Goal: Information Seeking & Learning: Learn about a topic

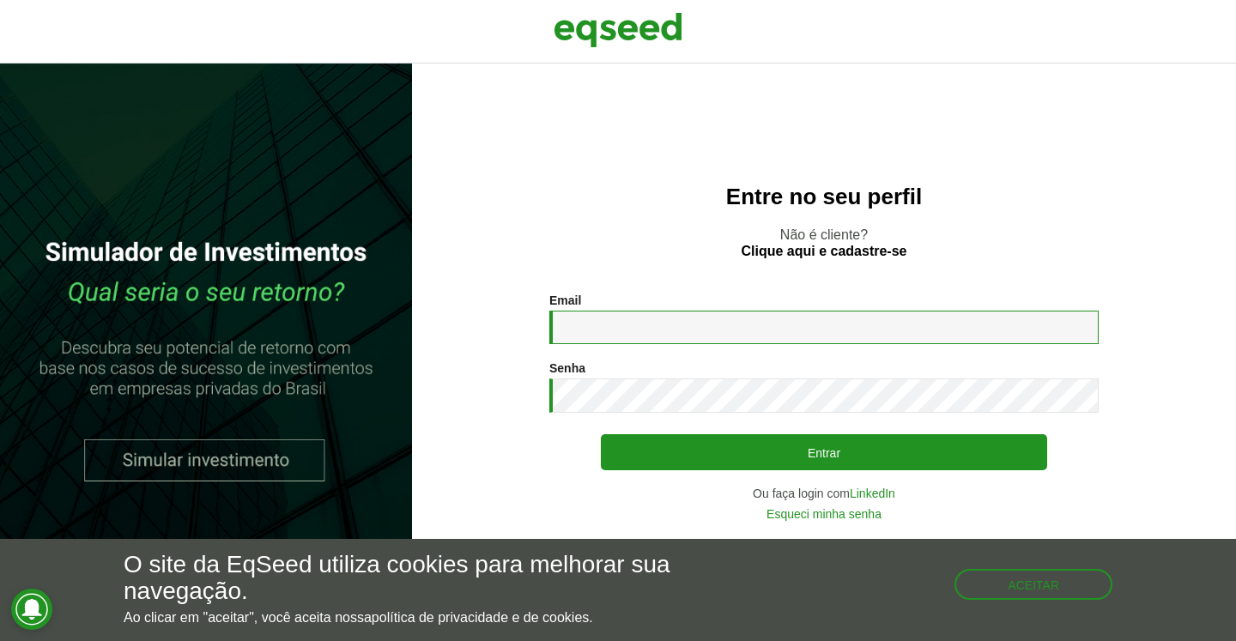
type input "**********"
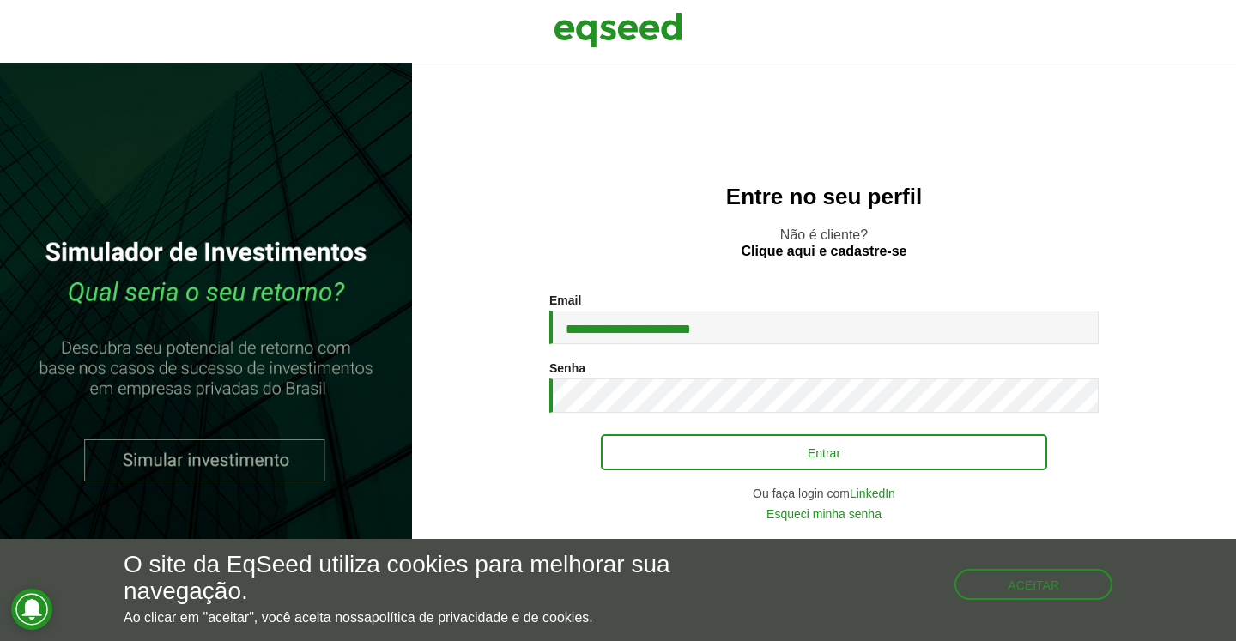
click at [733, 446] on button "Entrar" at bounding box center [824, 452] width 446 height 36
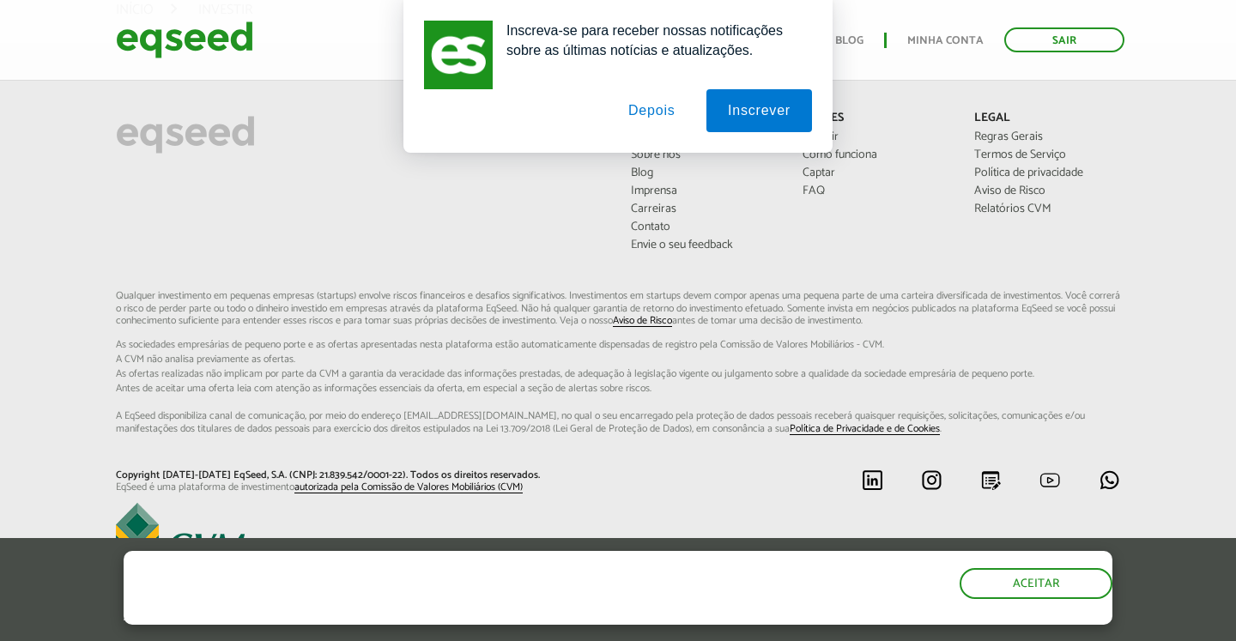
scroll to position [1223, 0]
click at [639, 112] on button "Depois" at bounding box center [652, 110] width 90 height 43
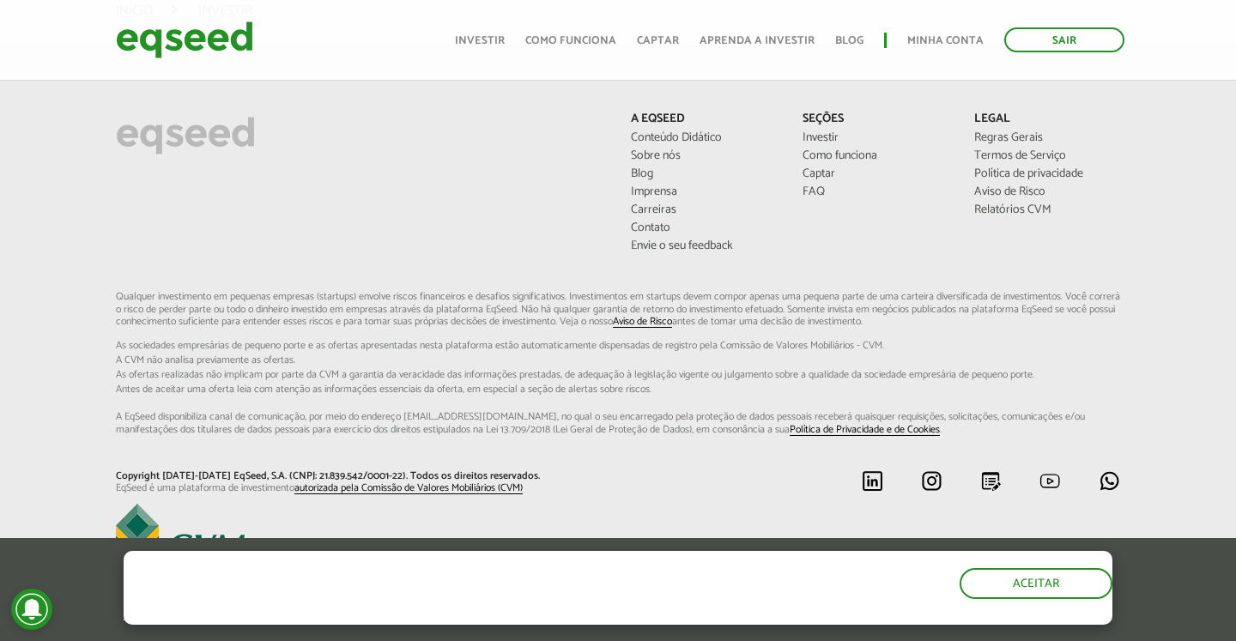
click at [501, 44] on link "Investir" at bounding box center [480, 40] width 50 height 11
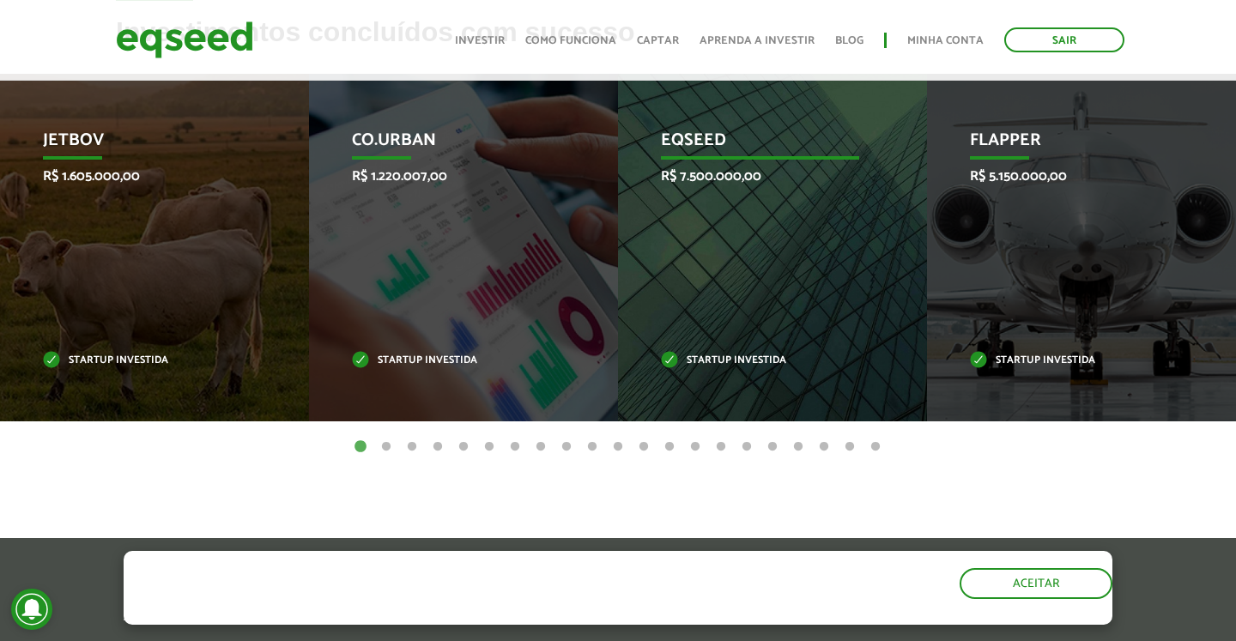
scroll to position [565, 0]
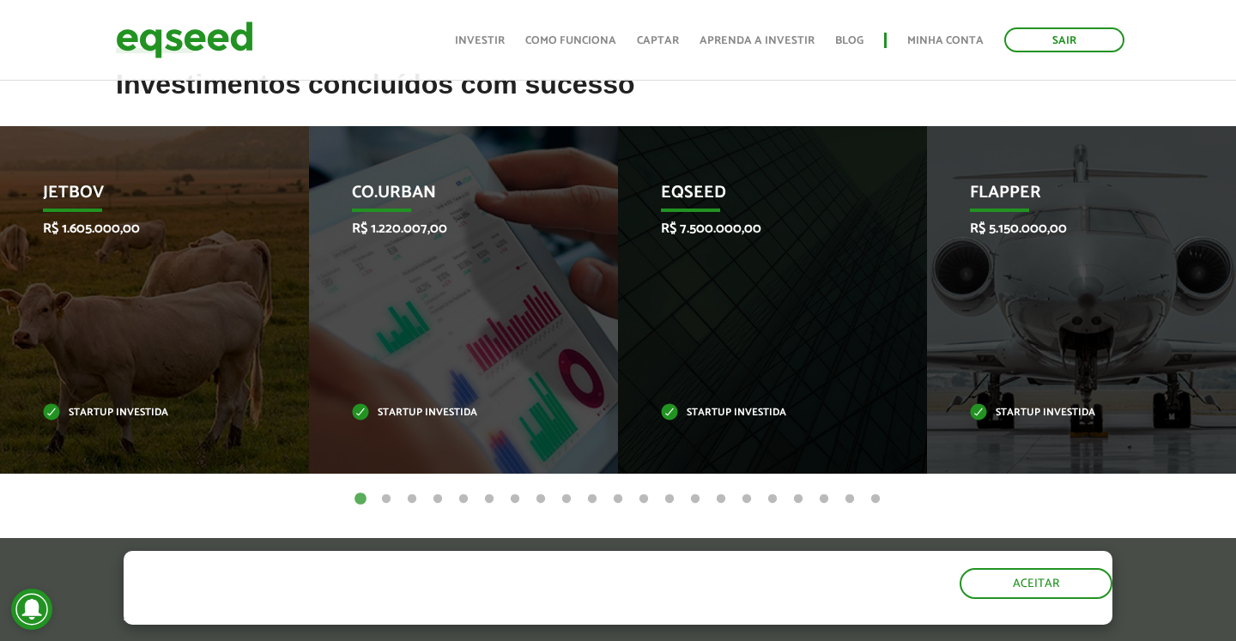
click at [385, 495] on button "2" at bounding box center [386, 499] width 17 height 17
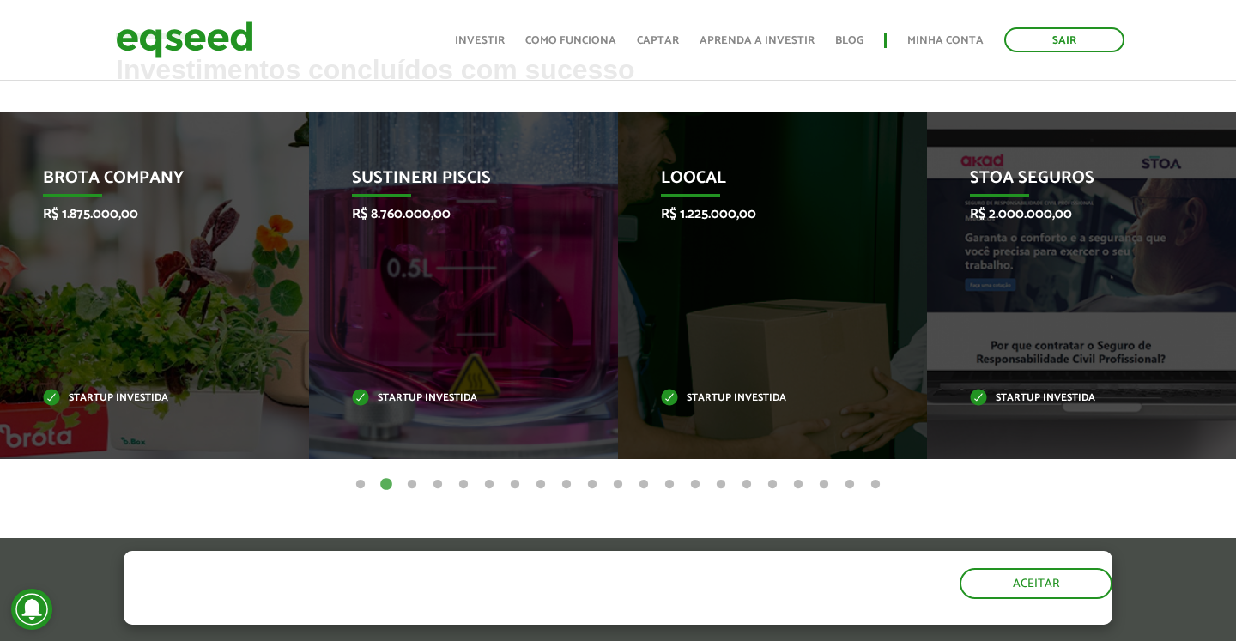
scroll to position [621, 0]
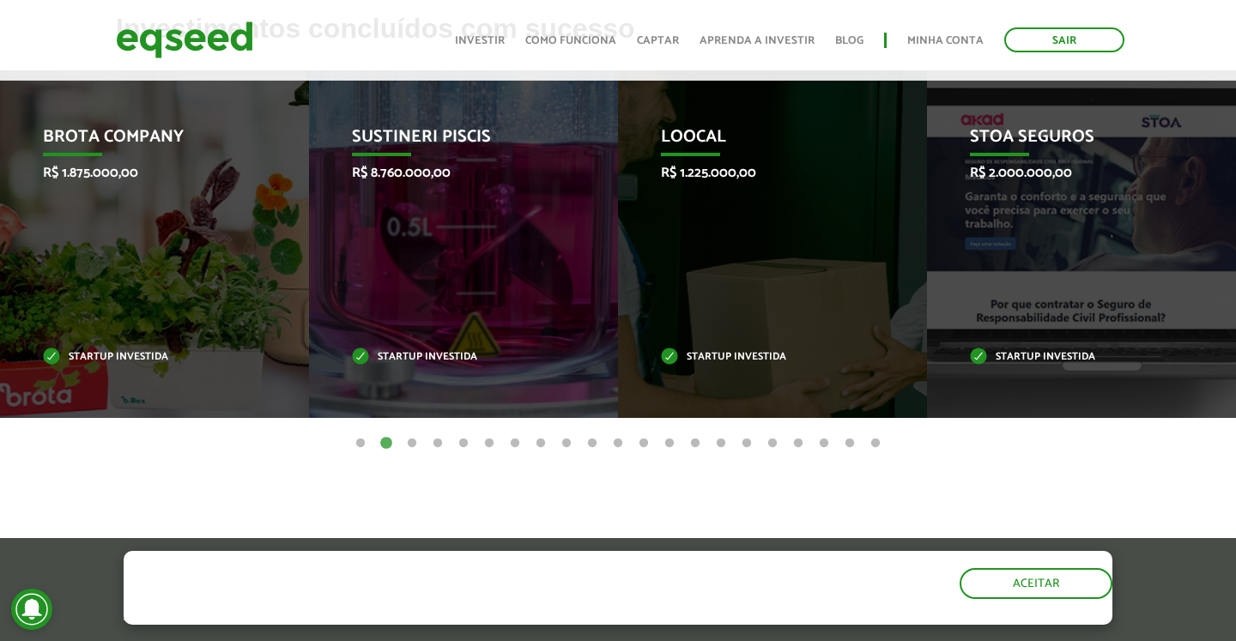
click at [411, 441] on button "3" at bounding box center [412, 443] width 17 height 17
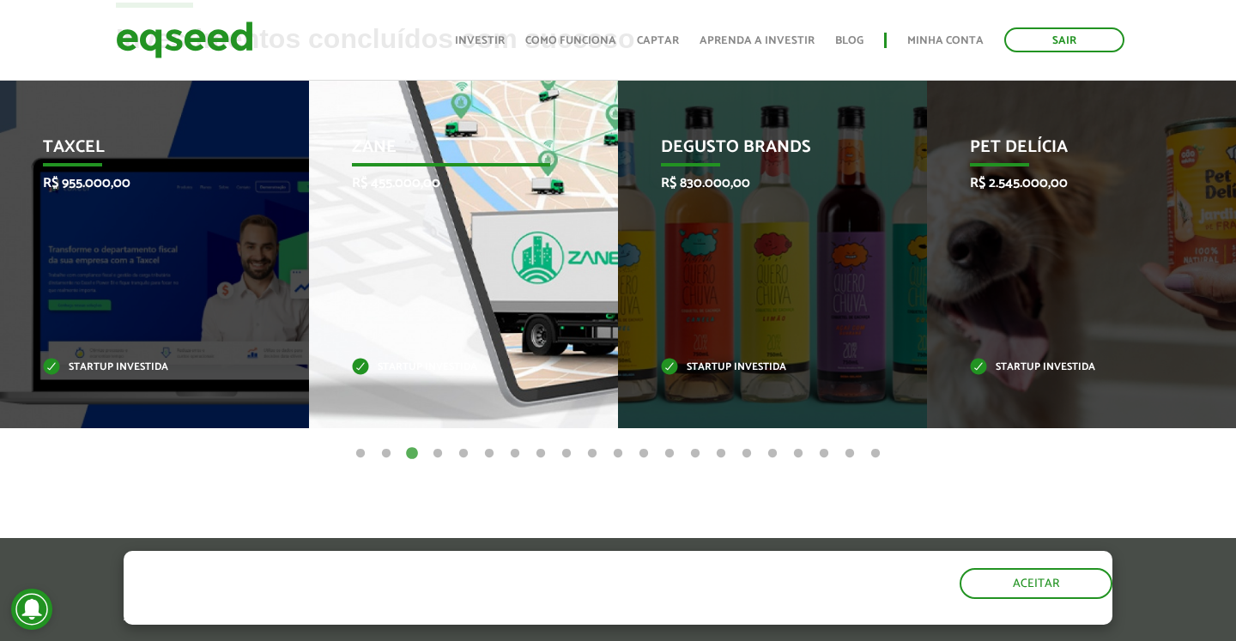
scroll to position [610, 0]
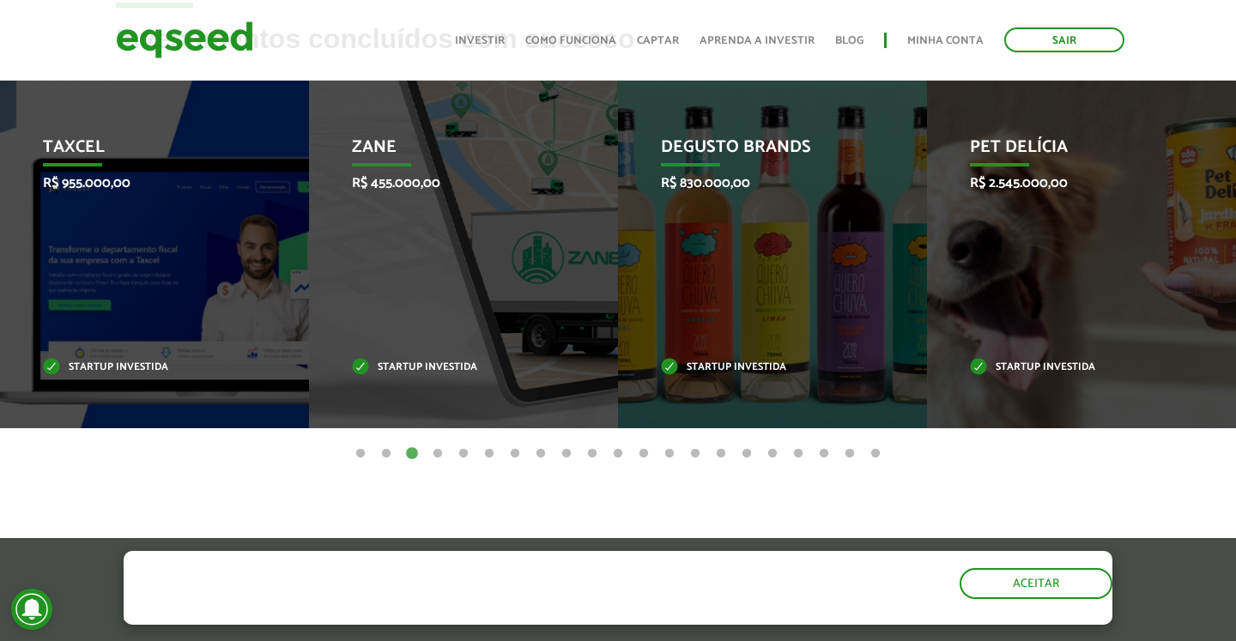
click at [440, 449] on button "4" at bounding box center [437, 454] width 17 height 17
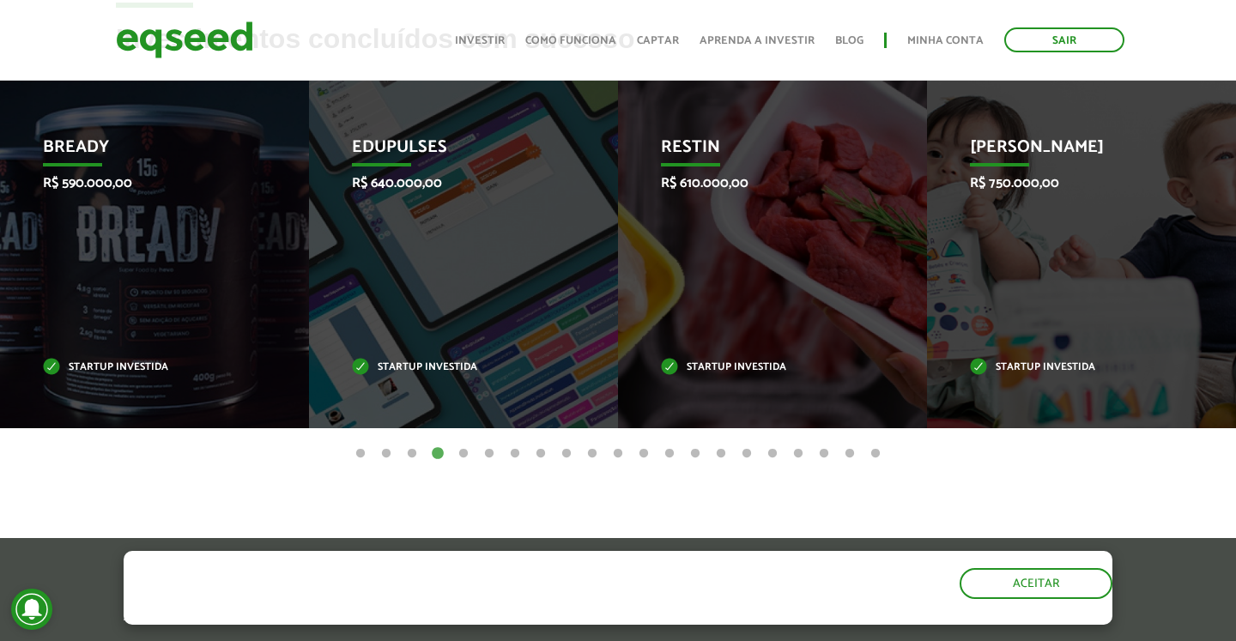
click at [416, 452] on button "3" at bounding box center [412, 454] width 17 height 17
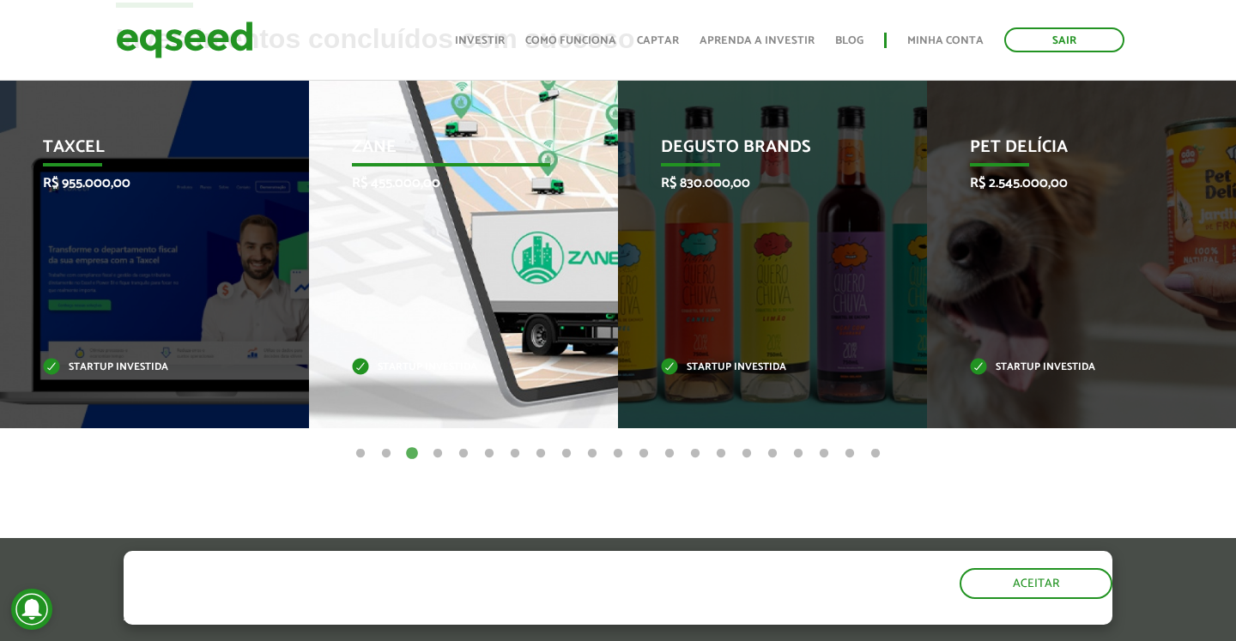
click at [452, 268] on div "Zane R$ 455.000,00 Startup investida" at bounding box center [450, 255] width 283 height 348
click at [447, 194] on div "Zane R$ 455.000,00 Startup investida" at bounding box center [450, 255] width 283 height 348
click at [432, 410] on div "Zane R$ 455.000,00 Startup investida" at bounding box center [450, 255] width 283 height 348
click at [377, 363] on p "Startup investida" at bounding box center [451, 367] width 198 height 9
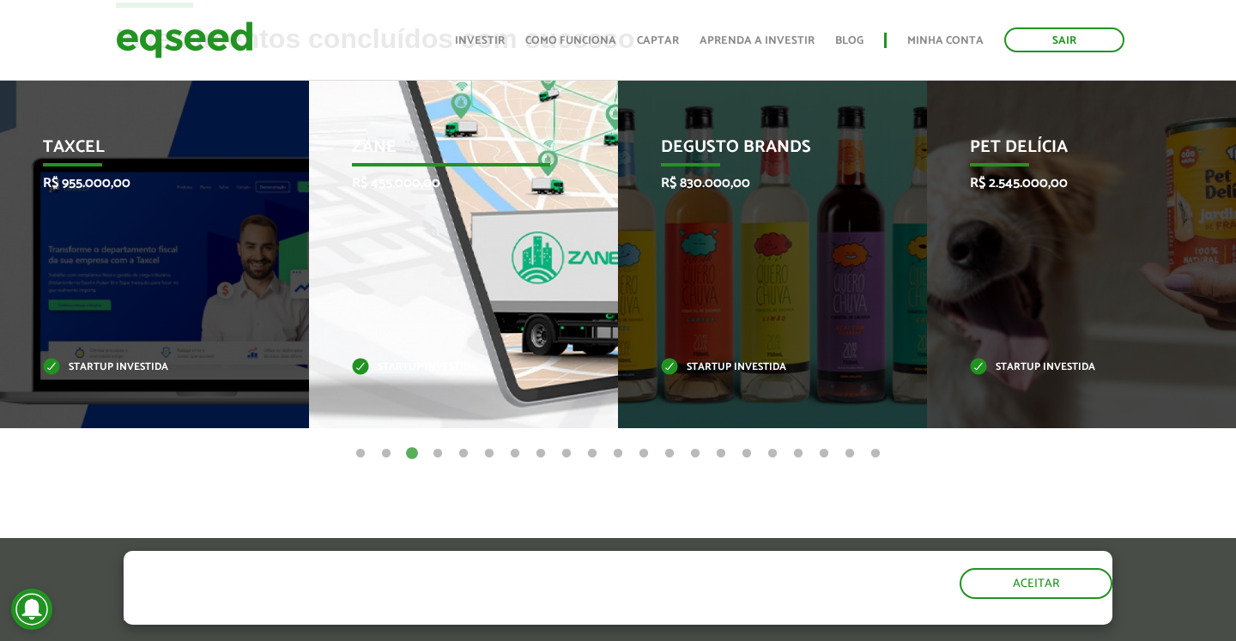
click at [394, 159] on p "Zane" at bounding box center [451, 151] width 198 height 29
